Goal: Task Accomplishment & Management: Manage account settings

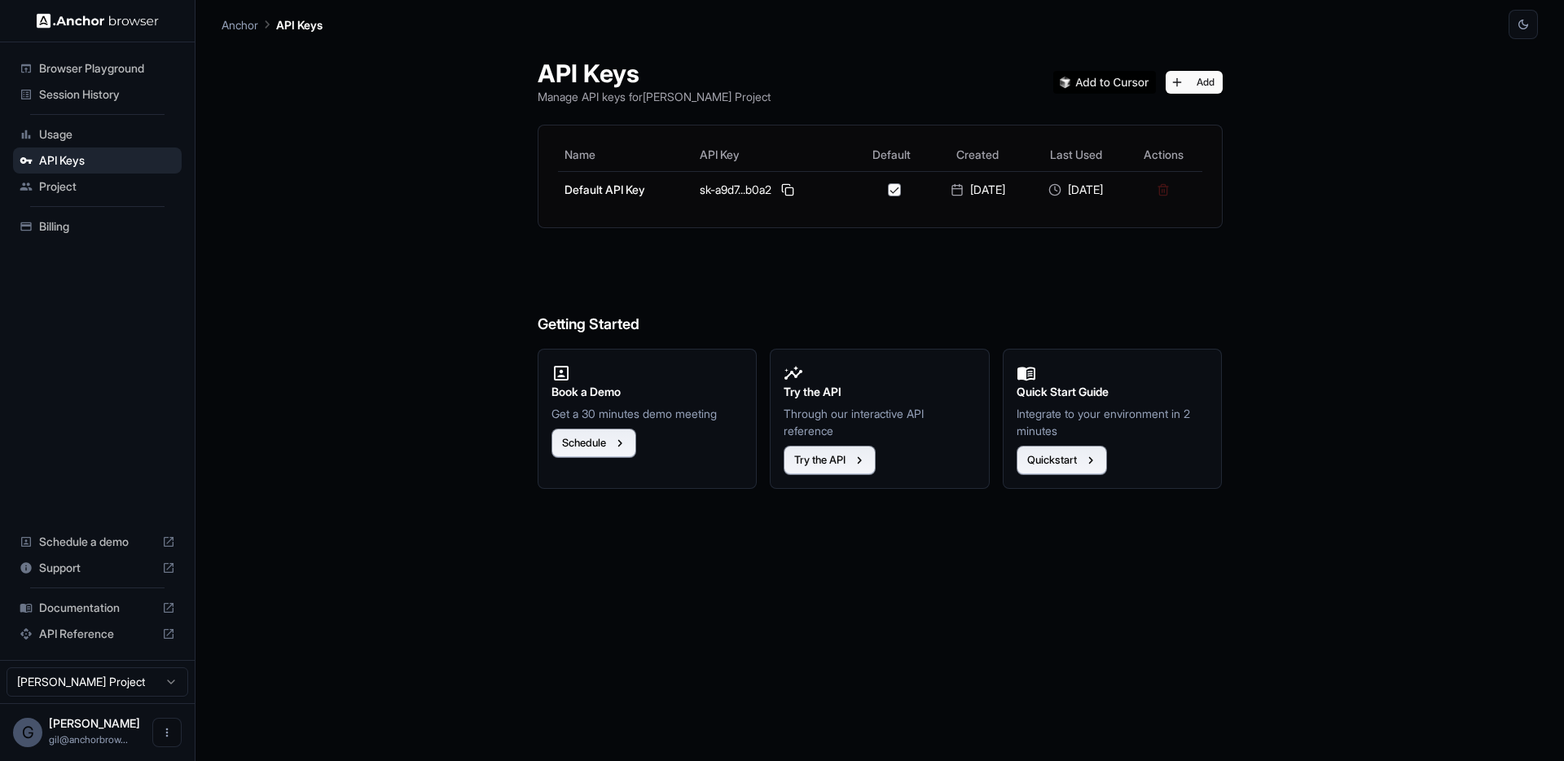
click at [99, 101] on span "Session History" at bounding box center [107, 94] width 136 height 16
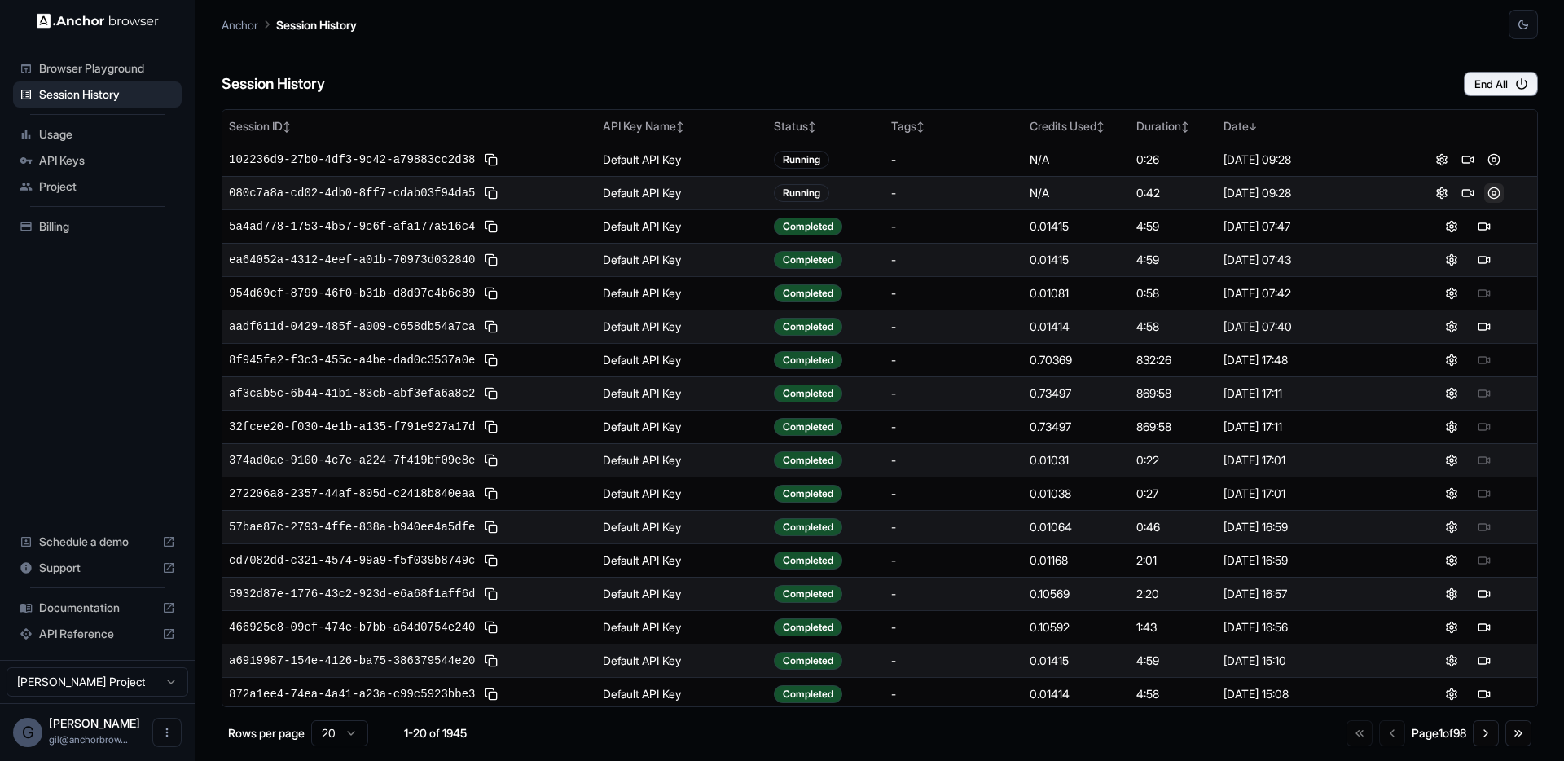
click at [1484, 190] on button at bounding box center [1494, 193] width 20 height 20
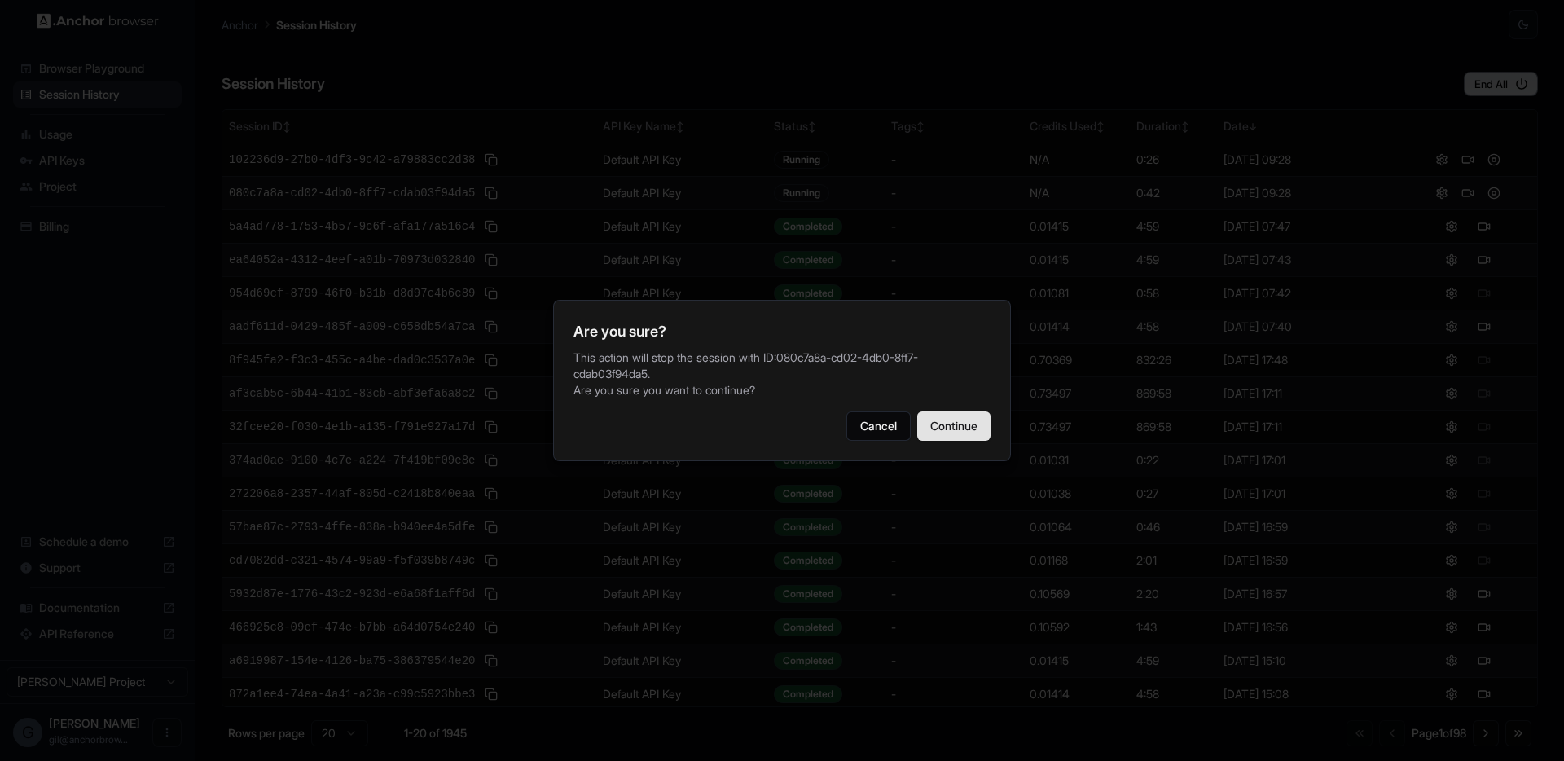
click at [969, 422] on button "Continue" at bounding box center [953, 425] width 73 height 29
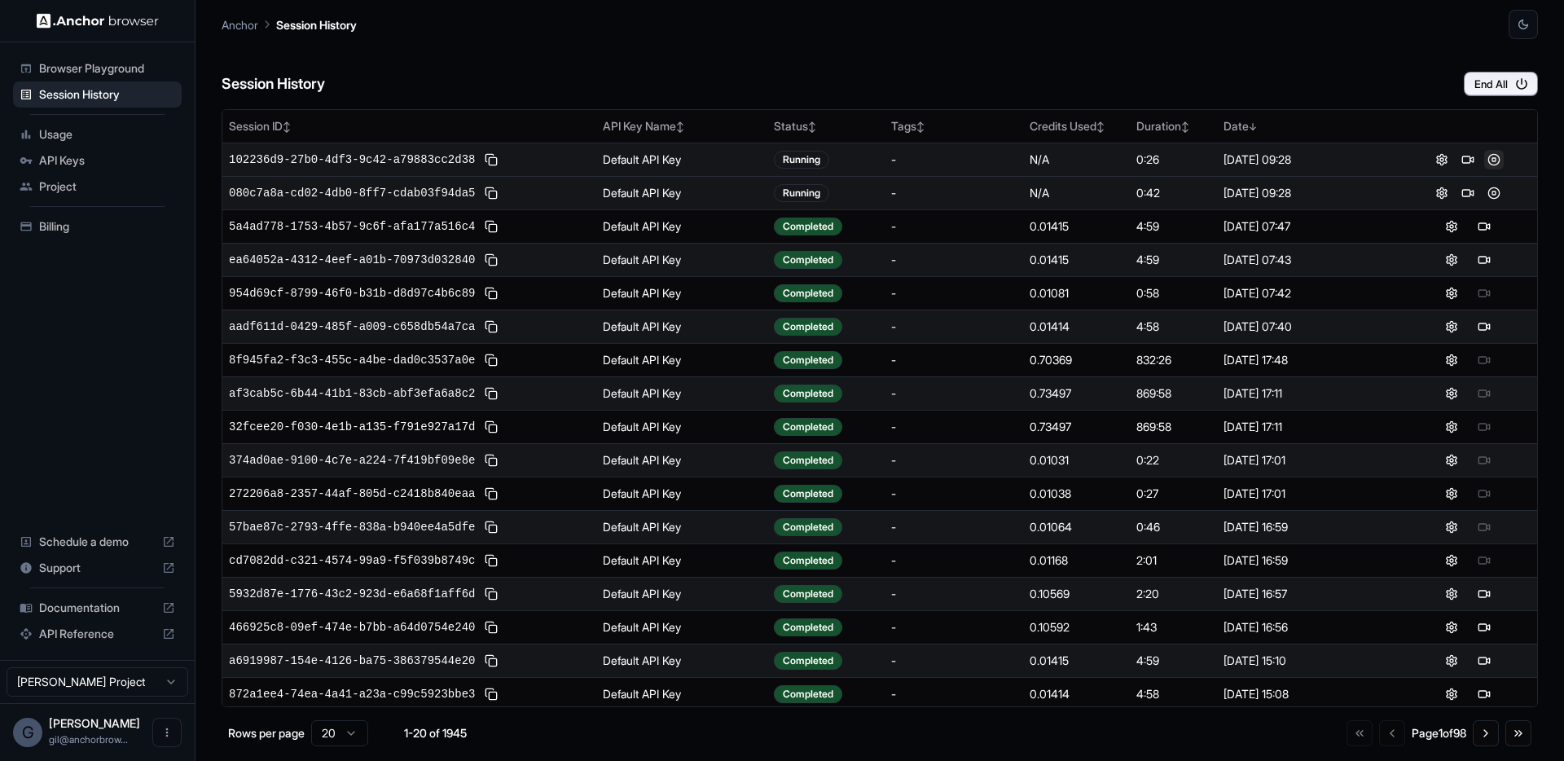
click at [1485, 165] on button at bounding box center [1494, 160] width 20 height 20
click at [1484, 166] on button at bounding box center [1494, 160] width 20 height 20
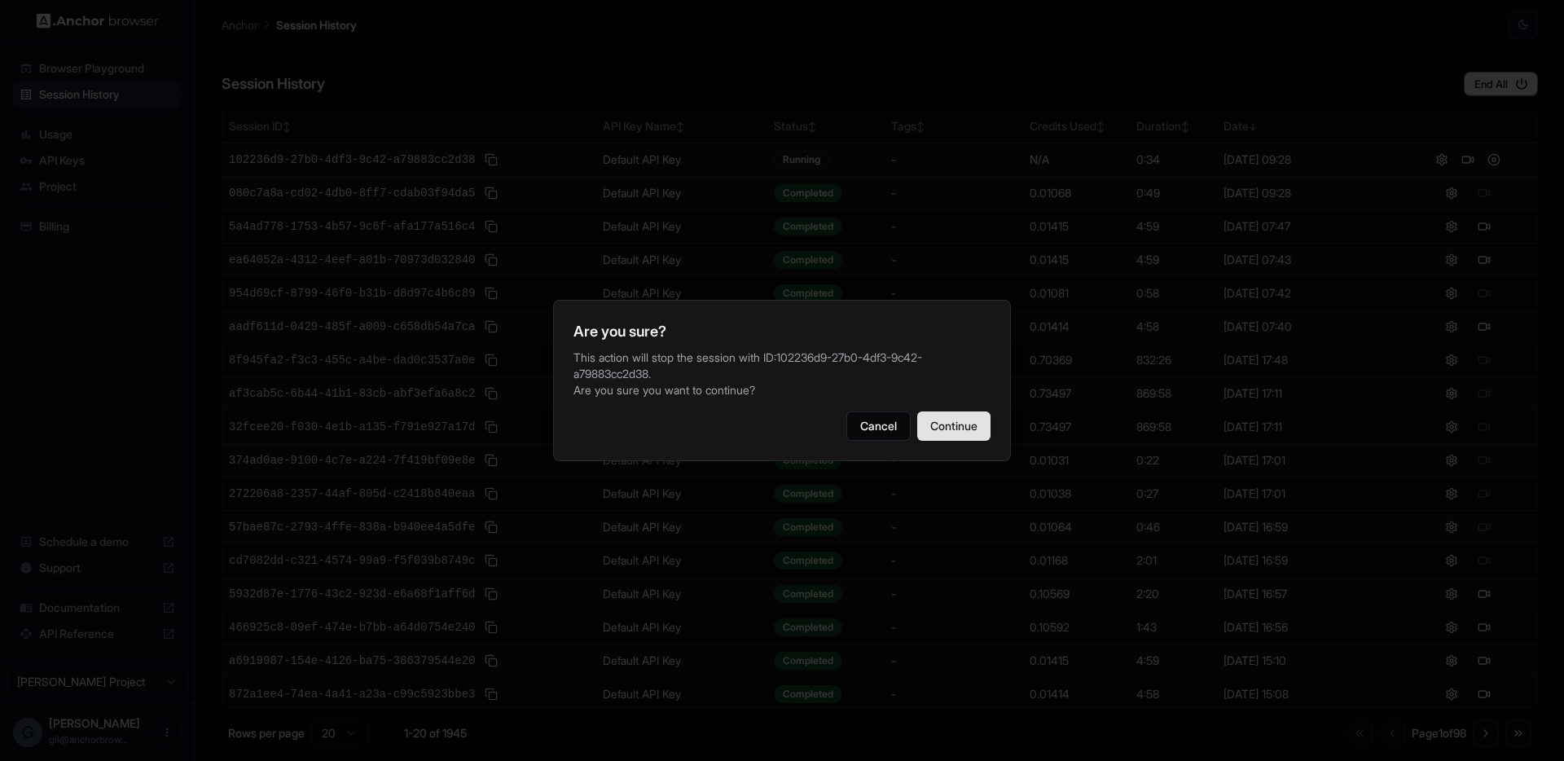
click at [971, 418] on button "Continue" at bounding box center [953, 425] width 73 height 29
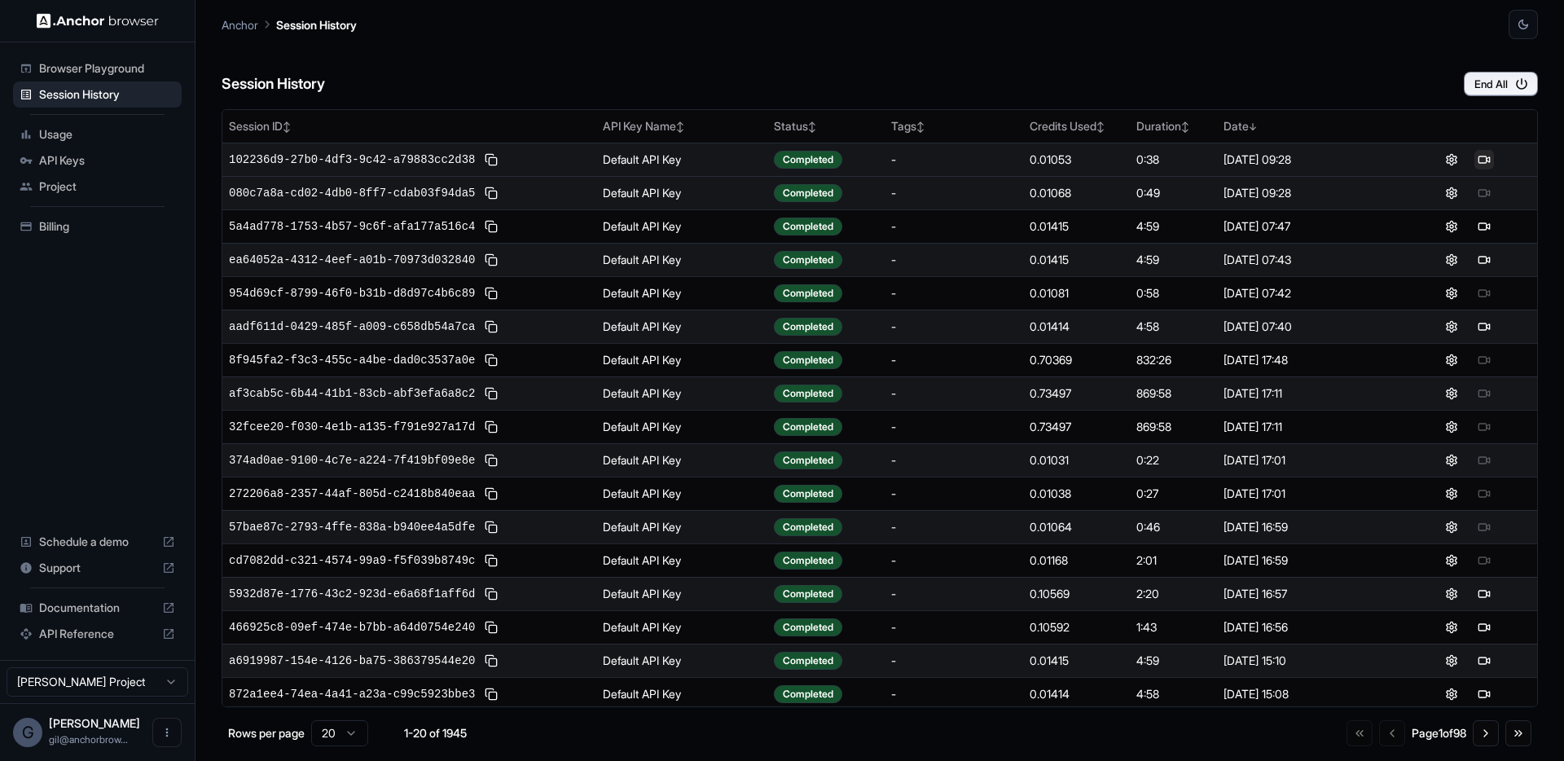
click at [1478, 160] on button at bounding box center [1484, 160] width 20 height 20
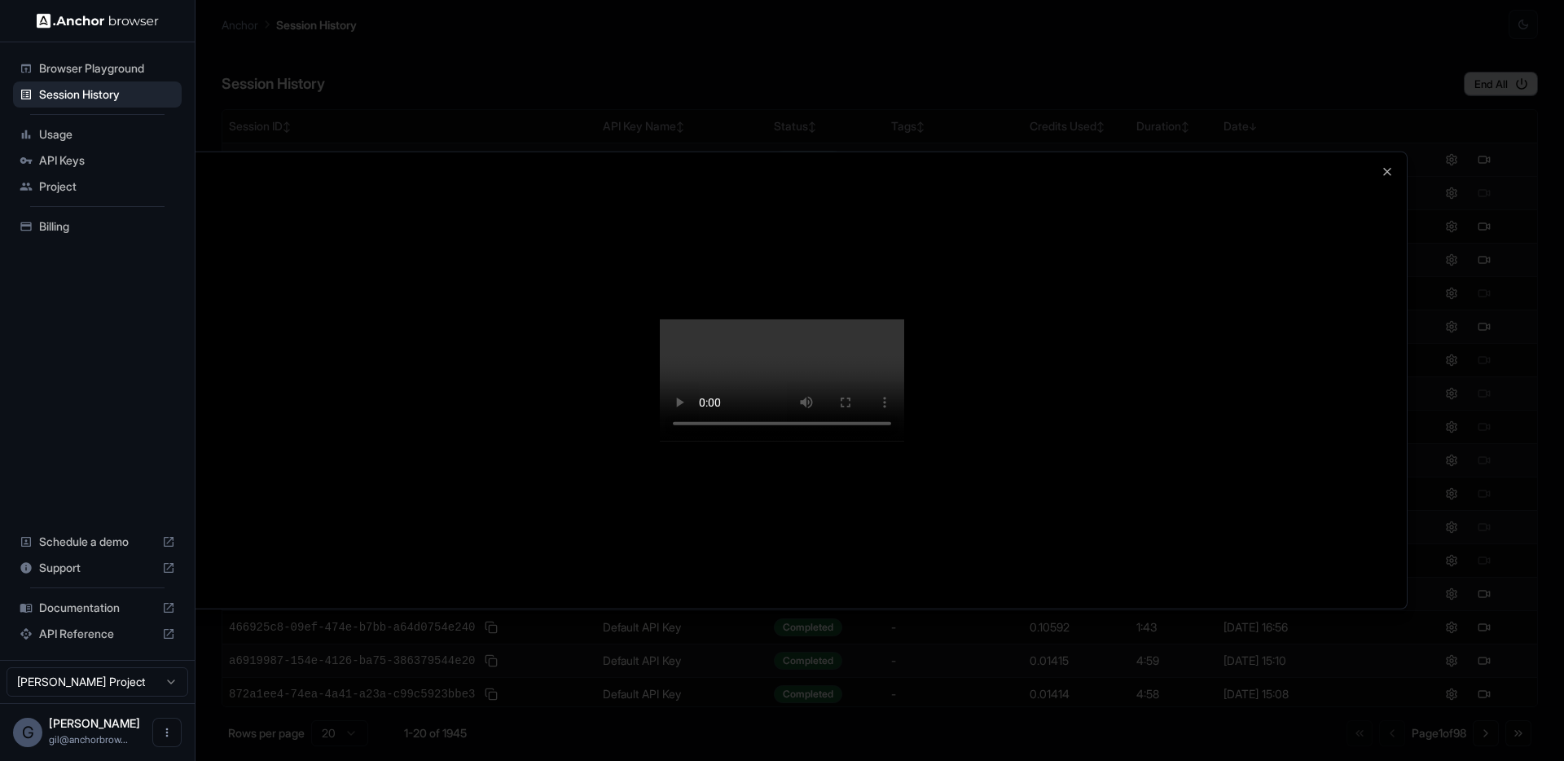
click at [1304, 368] on div at bounding box center [782, 380] width 1250 height 456
click at [1296, 239] on div at bounding box center [782, 380] width 1250 height 456
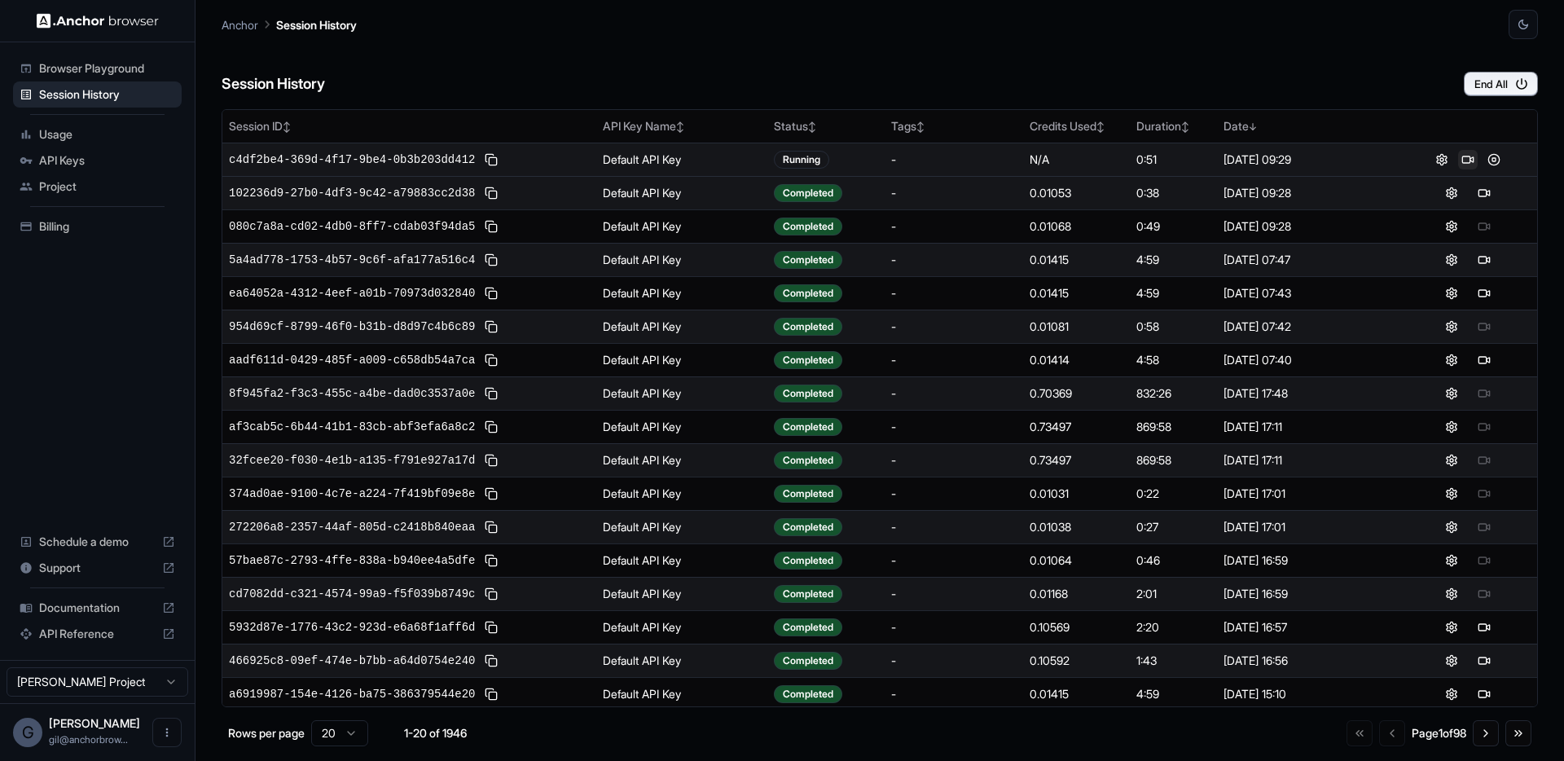
click at [1460, 161] on button at bounding box center [1468, 160] width 20 height 20
